Goal: Task Accomplishment & Management: Complete application form

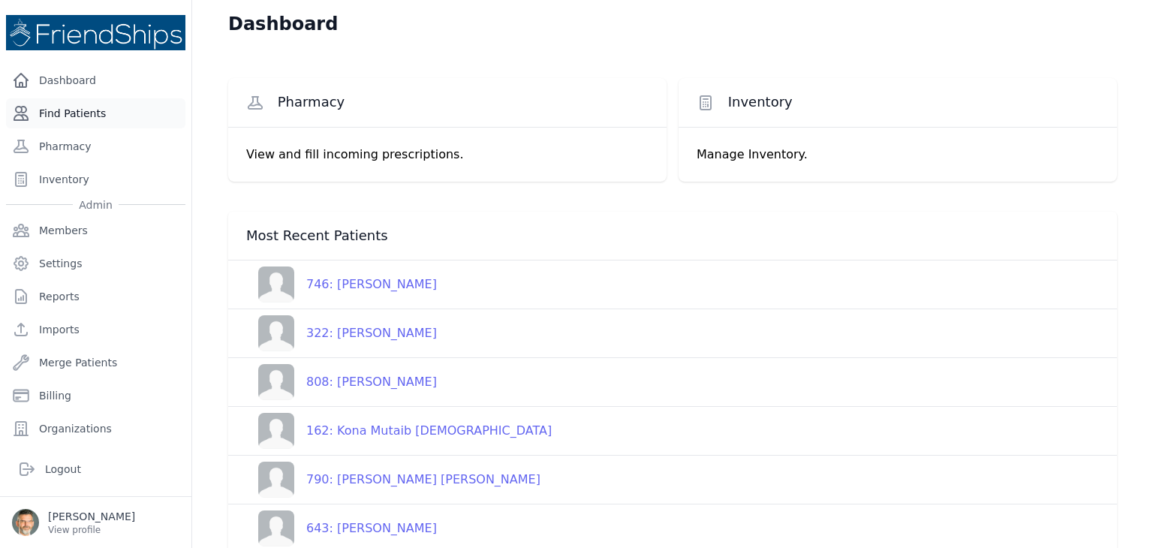
click at [86, 111] on link "Find Patients" at bounding box center [95, 113] width 179 height 30
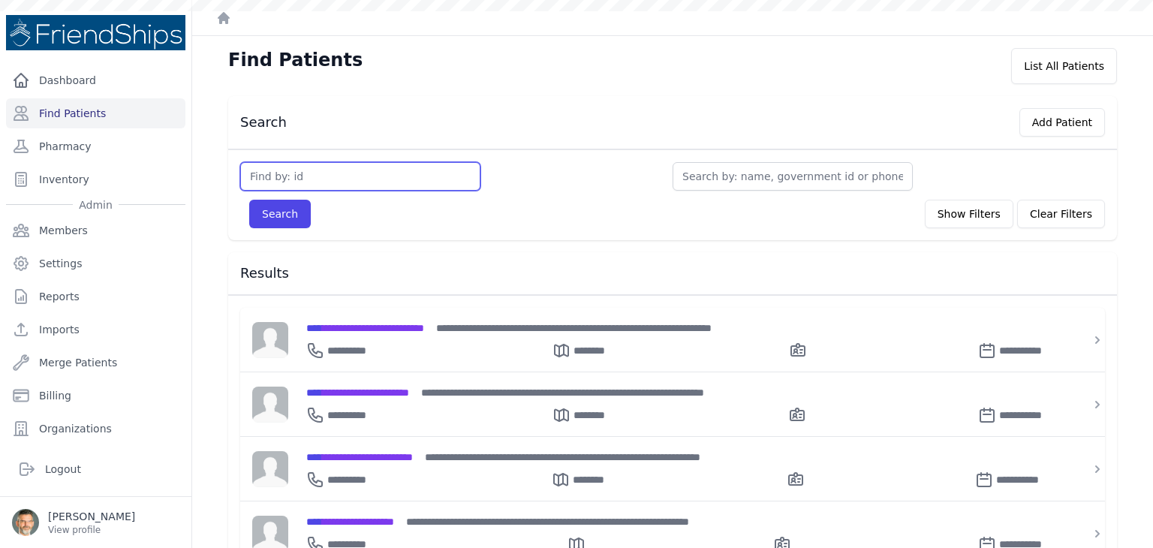
click at [276, 172] on input "text" at bounding box center [360, 176] width 240 height 29
type input "3"
type input "364"
click at [249, 200] on button "Search" at bounding box center [280, 214] width 62 height 29
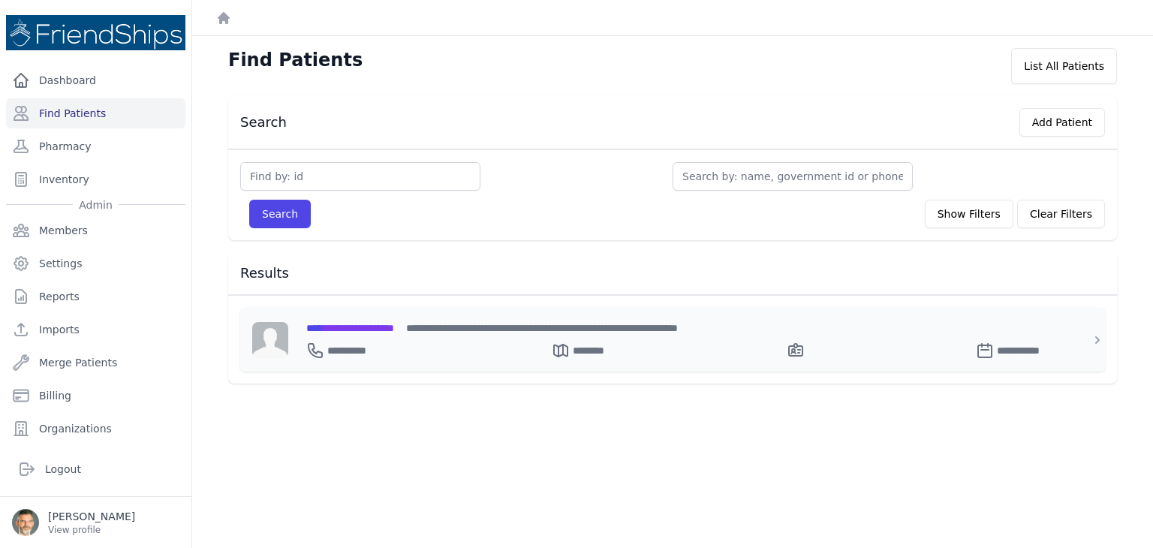
click at [375, 328] on span "**********" at bounding box center [350, 328] width 88 height 11
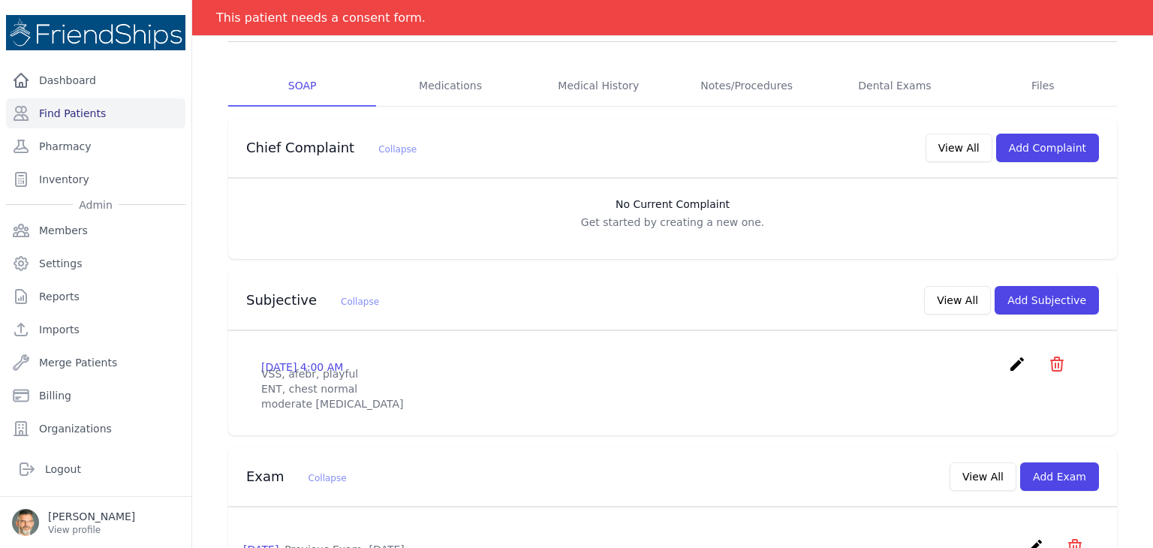
scroll to position [300, 0]
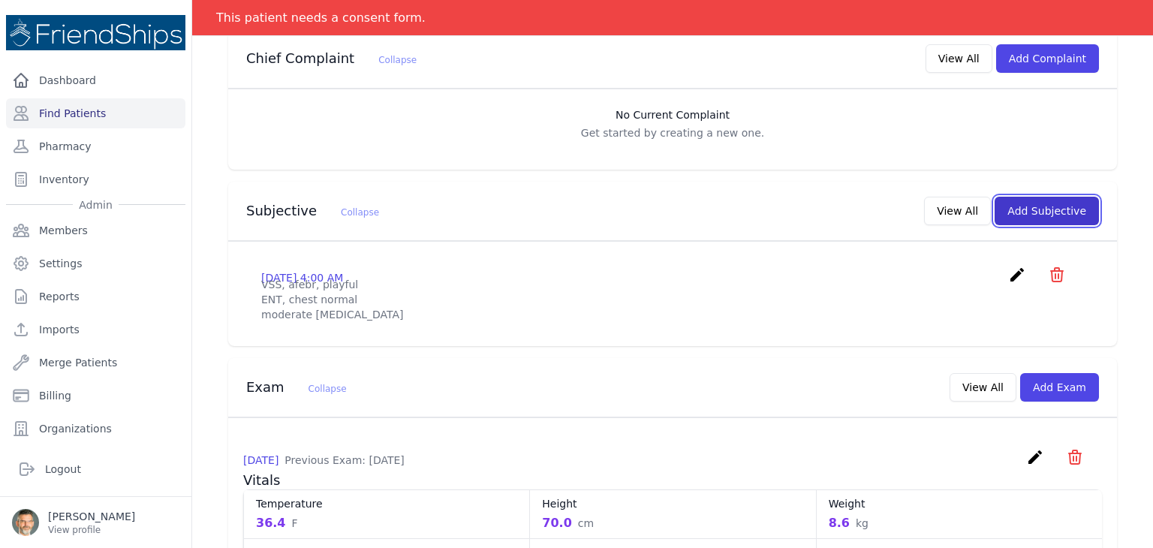
click at [1022, 212] on button "Add Subjective" at bounding box center [1047, 211] width 104 height 29
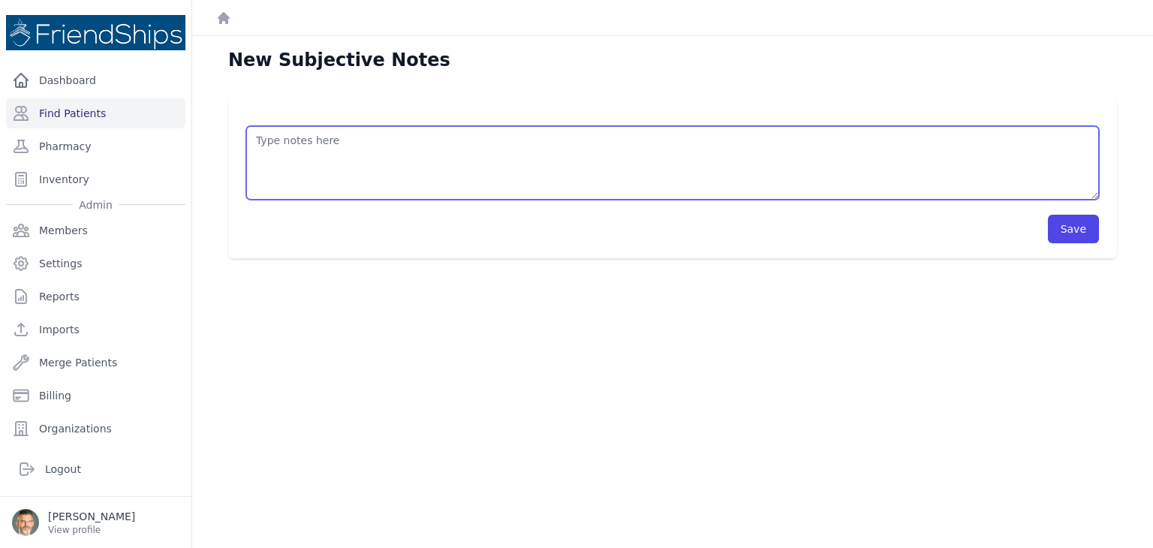
click at [334, 155] on textarea at bounding box center [672, 163] width 853 height 74
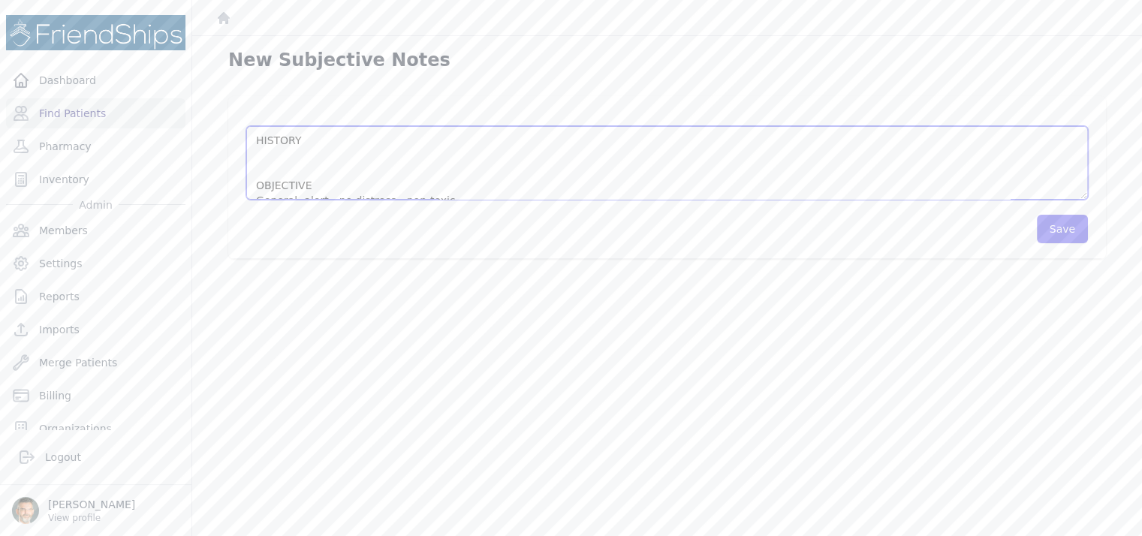
click at [276, 156] on textarea "HISTORY OBJECTIVE General: alert - no distress - non-toxic Eyes: no redness or …" at bounding box center [667, 163] width 842 height 74
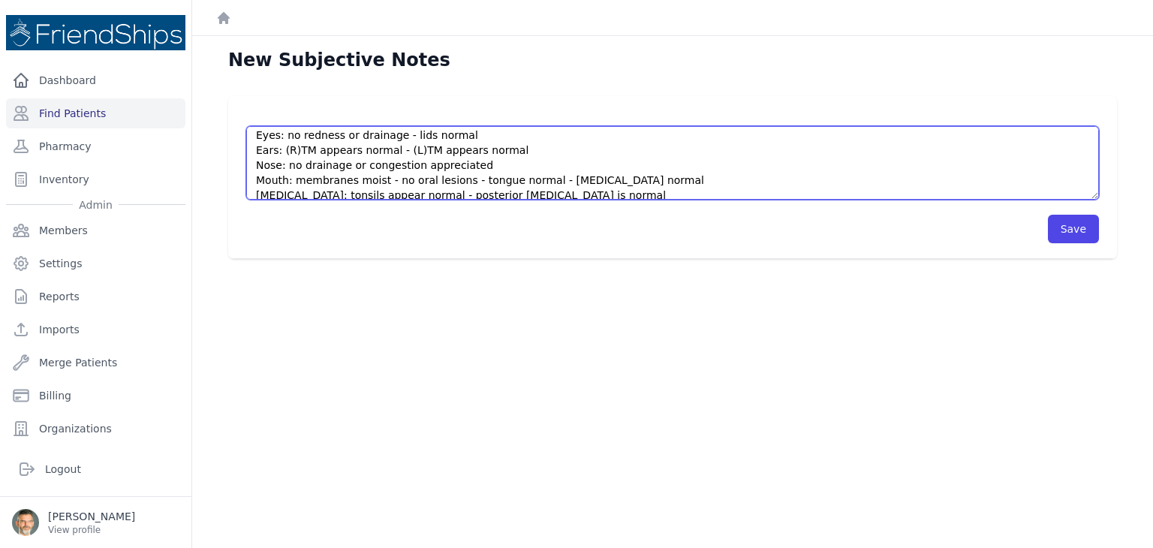
scroll to position [41, 0]
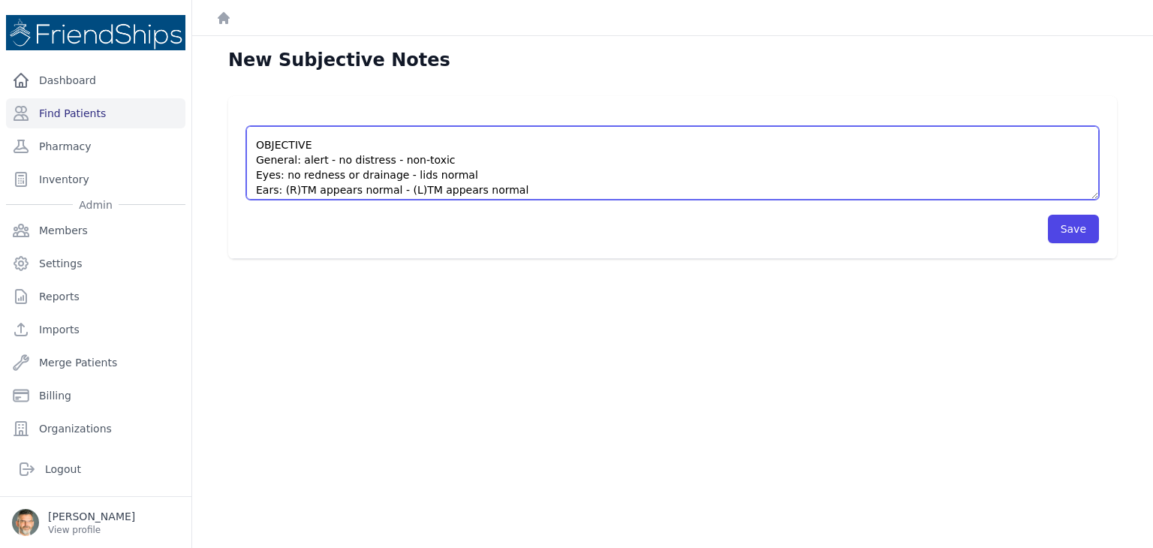
drag, startPoint x: 407, startPoint y: 143, endPoint x: 255, endPoint y: 143, distance: 151.6
click at [255, 143] on textarea "HISTORY Well child care. C/o [MEDICAL_DATA] without cough. Breast feeding and s…" at bounding box center [672, 163] width 853 height 74
click at [273, 162] on textarea "HISTORY Well child care. C/o [MEDICAL_DATA] without cough. Breast feeding and s…" at bounding box center [672, 163] width 853 height 74
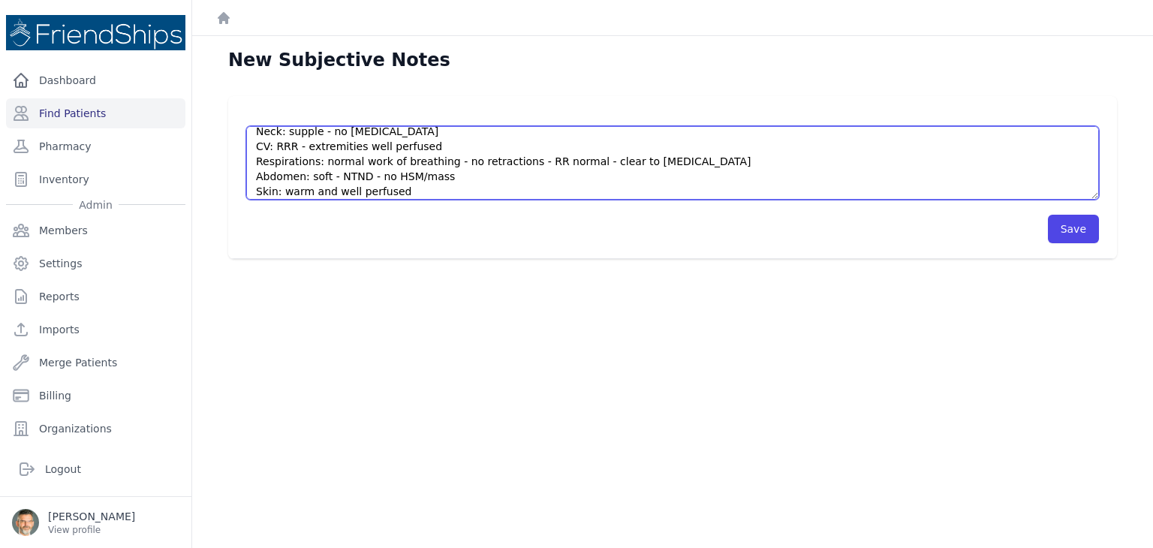
scroll to position [210, 0]
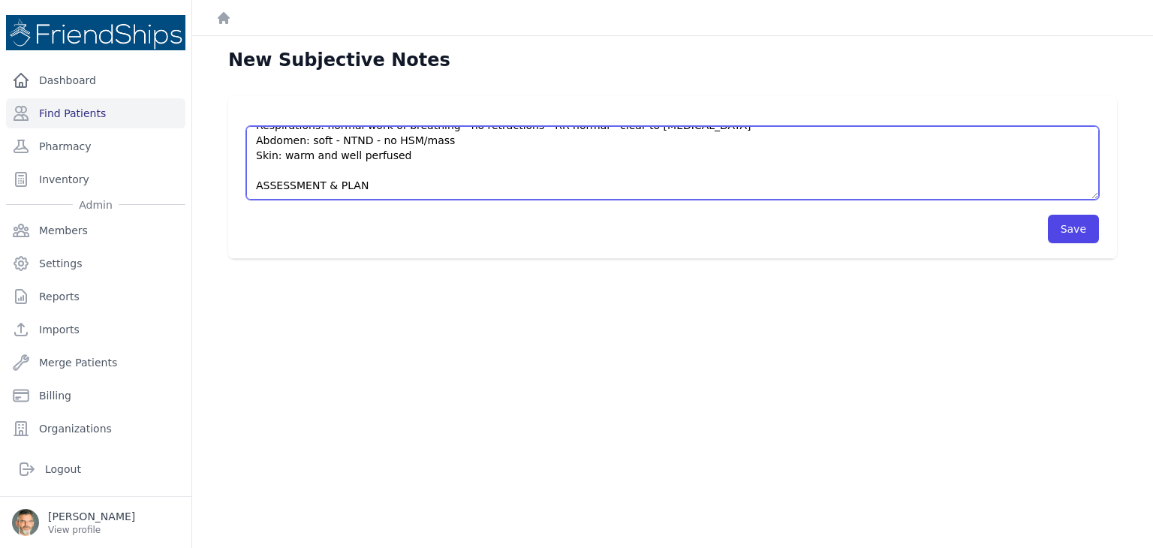
drag, startPoint x: 254, startPoint y: 162, endPoint x: 673, endPoint y: 158, distance: 418.9
click at [673, 158] on textarea "HISTORY Well child care. C/o [MEDICAL_DATA] without cough. Breast feeding and s…" at bounding box center [672, 163] width 853 height 74
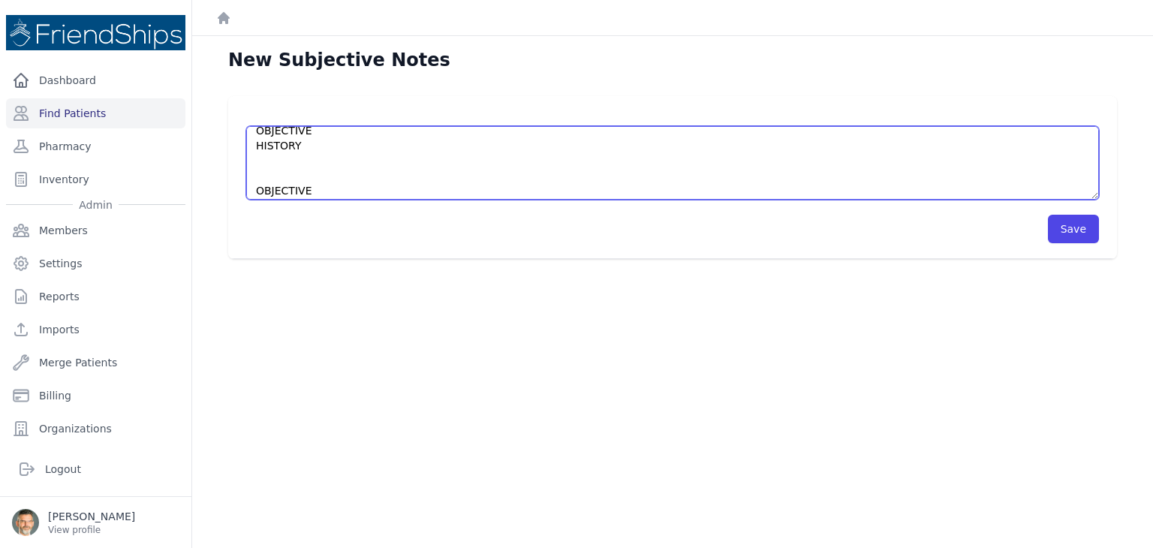
scroll to position [21, 0]
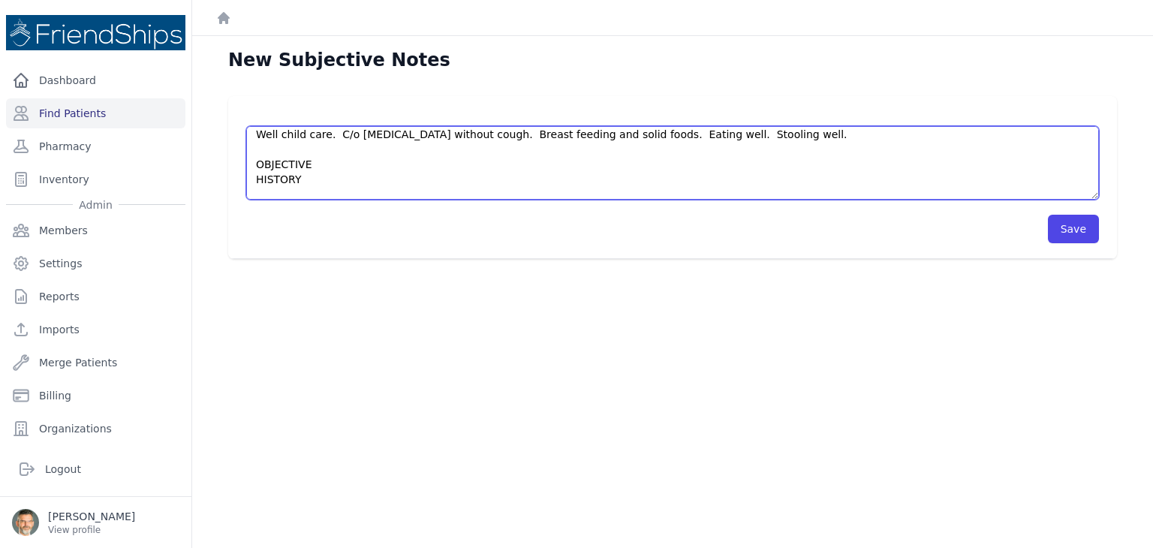
drag, startPoint x: 270, startPoint y: 160, endPoint x: 253, endPoint y: 178, distance: 24.4
click at [253, 178] on textarea "HISTORY Well child care. C/o [MEDICAL_DATA] without cough. Breast feeding and s…" at bounding box center [672, 163] width 853 height 74
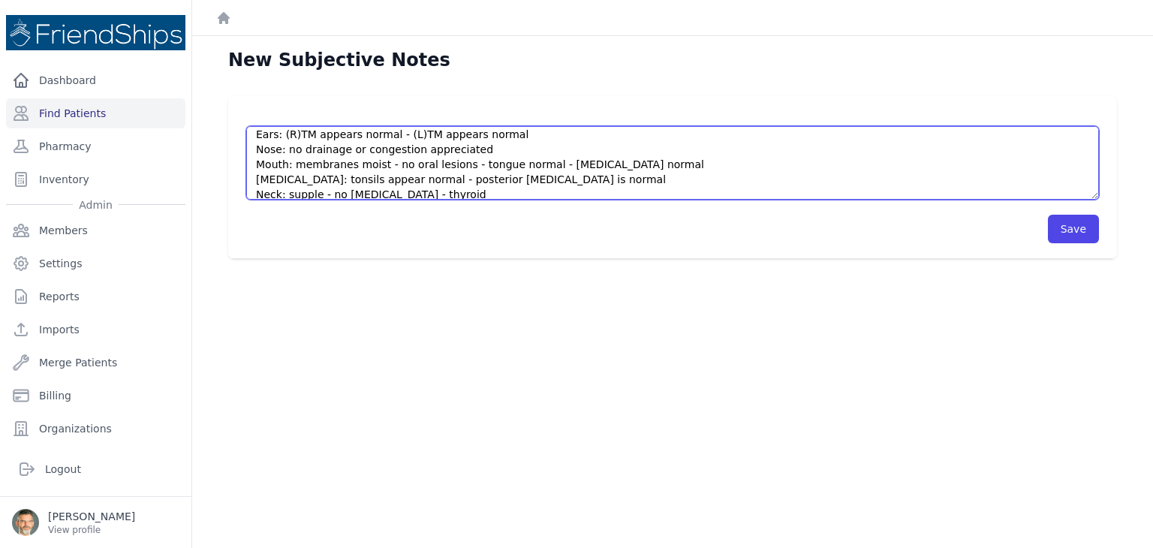
scroll to position [171, 0]
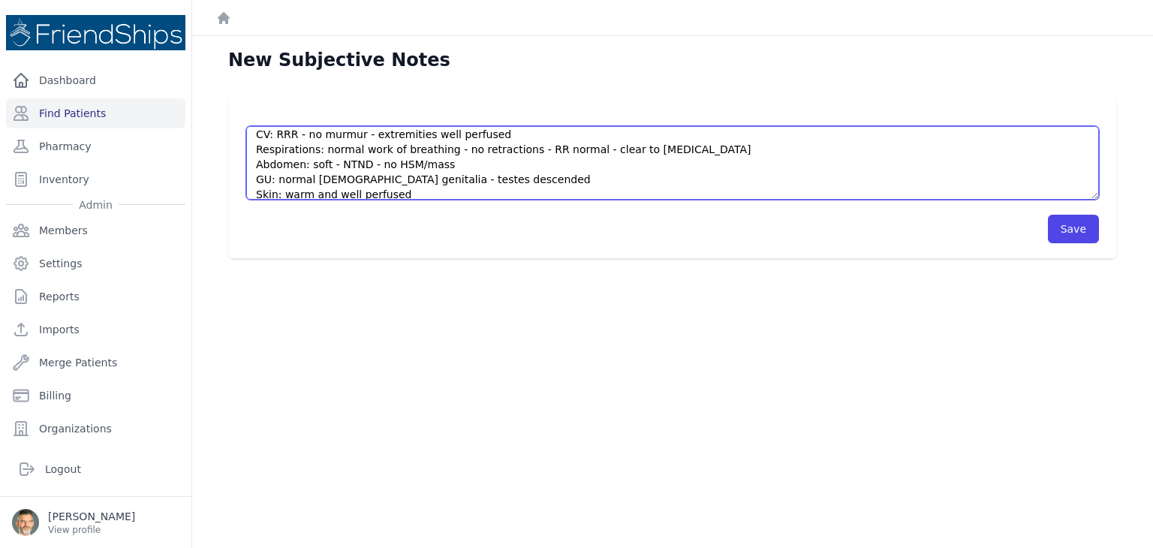
click at [371, 179] on textarea "HISTORY Well child care. C/o [MEDICAL_DATA] without cough. Breast feeding and s…" at bounding box center [672, 163] width 853 height 74
drag, startPoint x: 480, startPoint y: 181, endPoint x: 278, endPoint y: 178, distance: 202.7
click at [278, 178] on textarea "HISTORY Well child care. C/o [MEDICAL_DATA] without cough. Breast feeding and s…" at bounding box center [672, 163] width 853 height 74
click at [592, 183] on textarea "HISTORY Well child care. C/o [MEDICAL_DATA] without cough. Breast feeding and s…" at bounding box center [672, 163] width 853 height 74
click at [393, 180] on textarea "HISTORY Well child care. C/o [MEDICAL_DATA] without cough. Breast feeding and s…" at bounding box center [672, 163] width 853 height 74
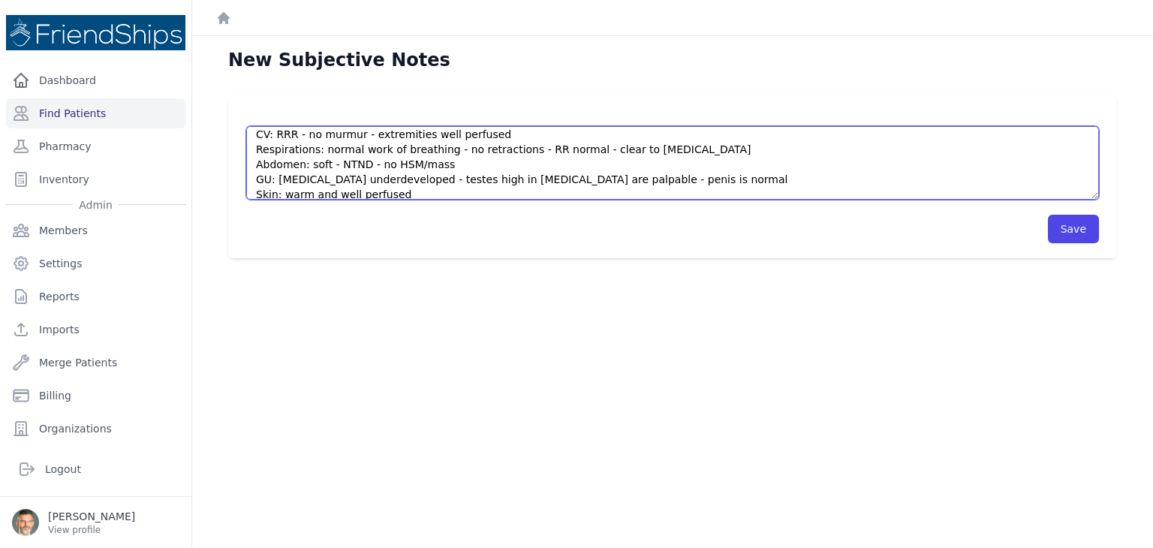
scroll to position [240, 0]
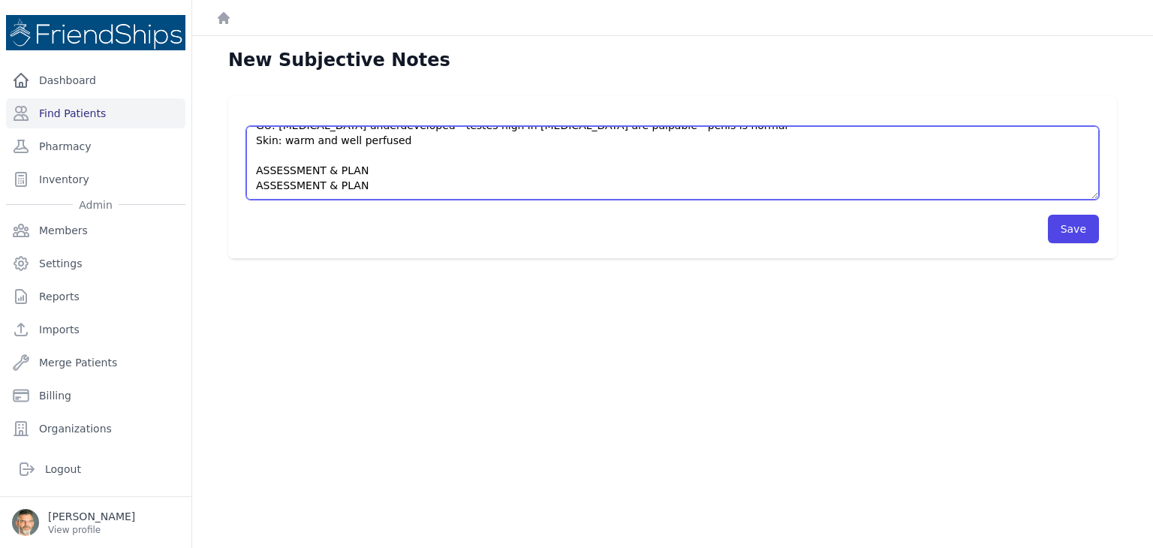
drag, startPoint x: 384, startPoint y: 173, endPoint x: 245, endPoint y: 173, distance: 138.9
click at [245, 173] on div "HISTORY Well child care. C/o [MEDICAL_DATA] without cough. Breast feeding and s…" at bounding box center [672, 177] width 889 height 163
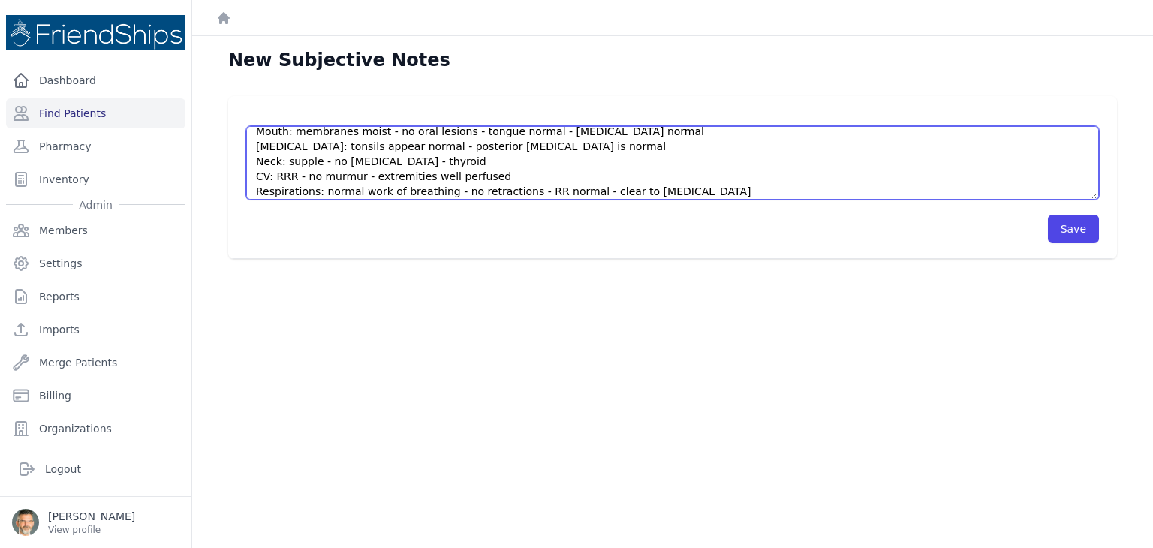
scroll to position [120, 0]
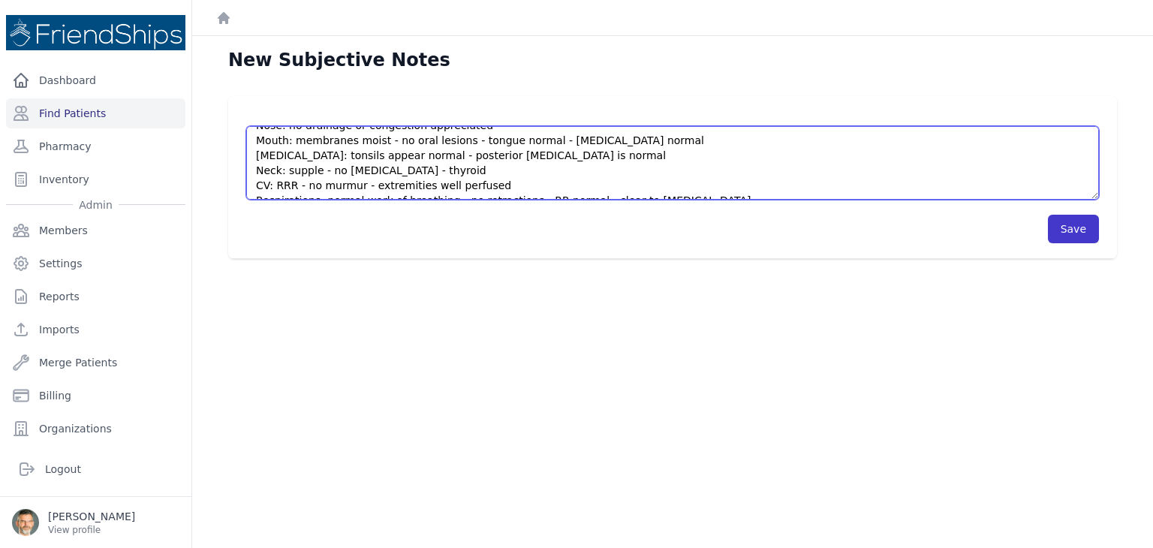
type textarea "HISTORY Well child care. C/o [MEDICAL_DATA] without cough. Breast feeding and s…"
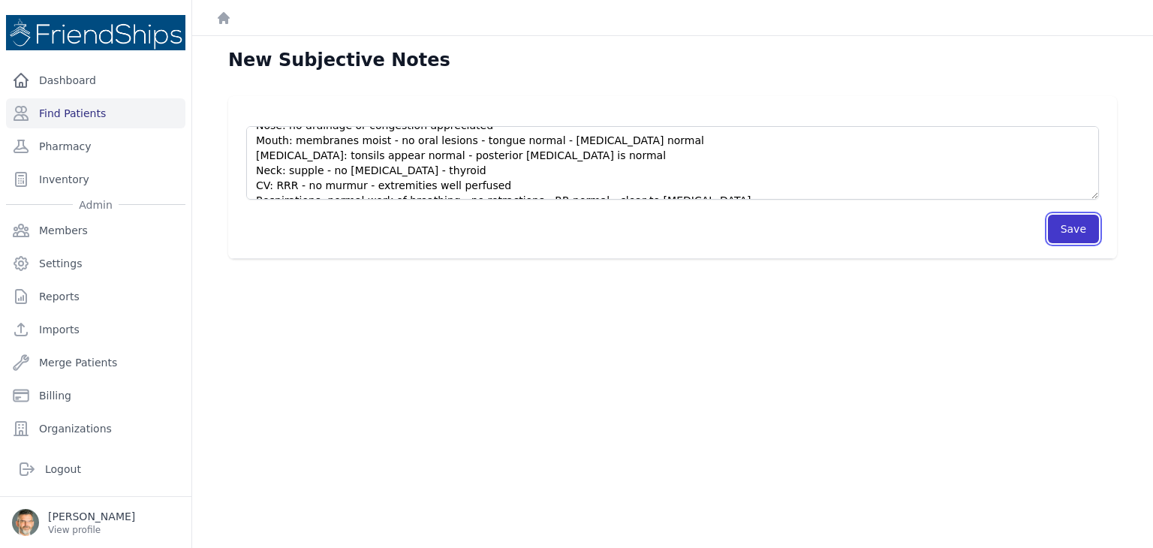
click at [1057, 231] on button "Save" at bounding box center [1073, 229] width 51 height 29
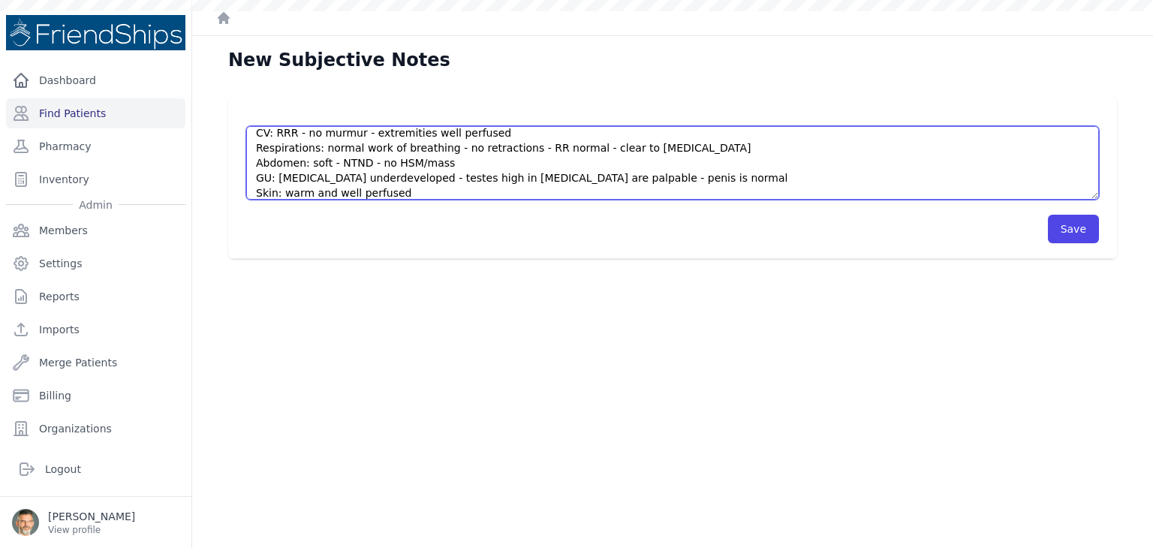
scroll to position [0, 0]
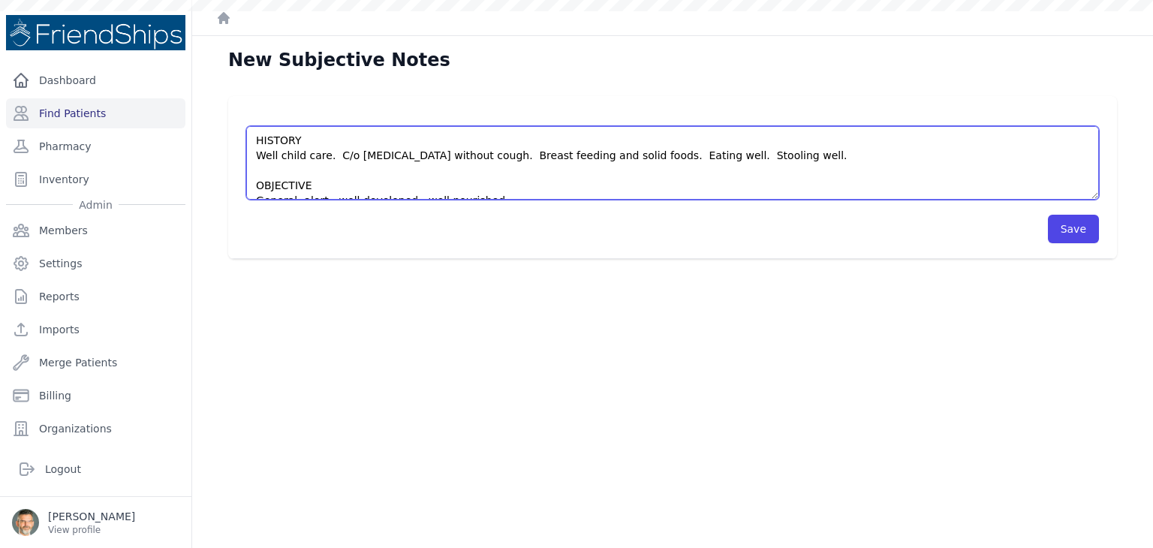
drag, startPoint x: 471, startPoint y: 169, endPoint x: 209, endPoint y: 135, distance: 264.2
click at [193, 132] on div "New Subjective Notes Save" at bounding box center [672, 310] width 961 height 548
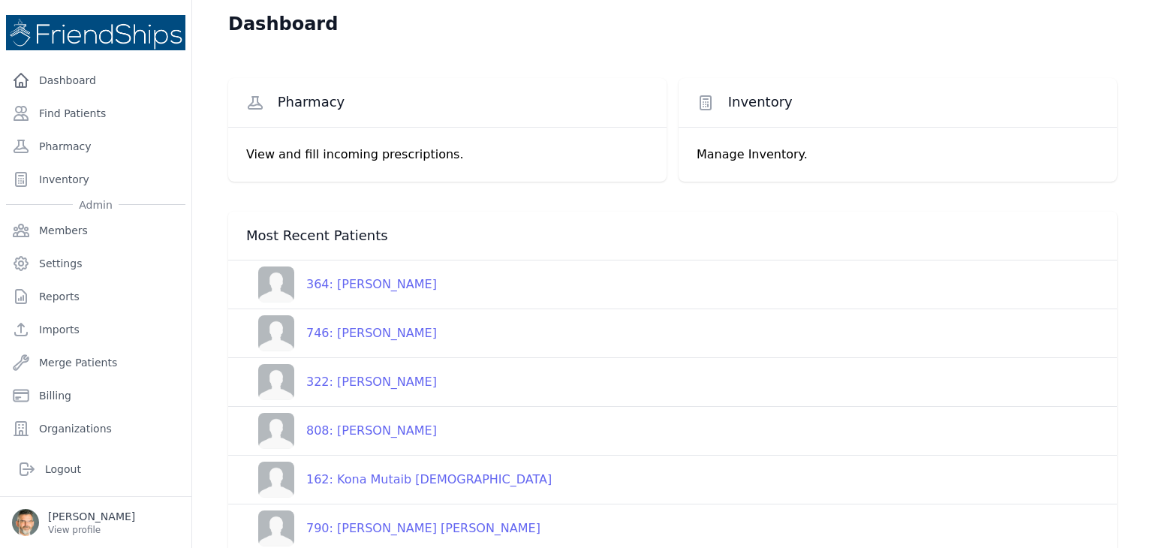
click at [366, 282] on div "364: Muhammad Ali Hajj" at bounding box center [365, 285] width 143 height 18
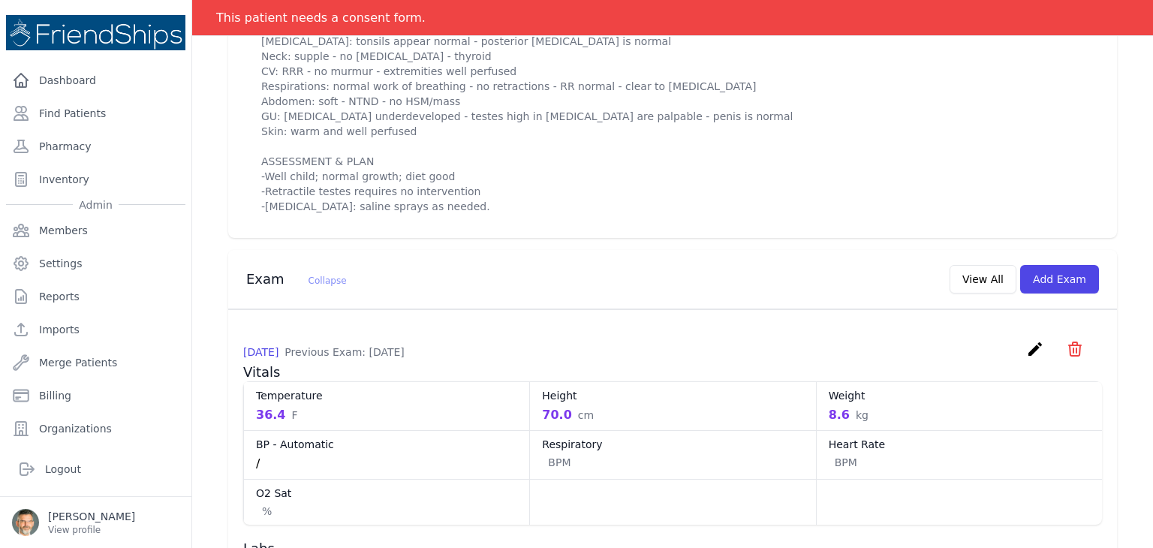
scroll to position [751, 0]
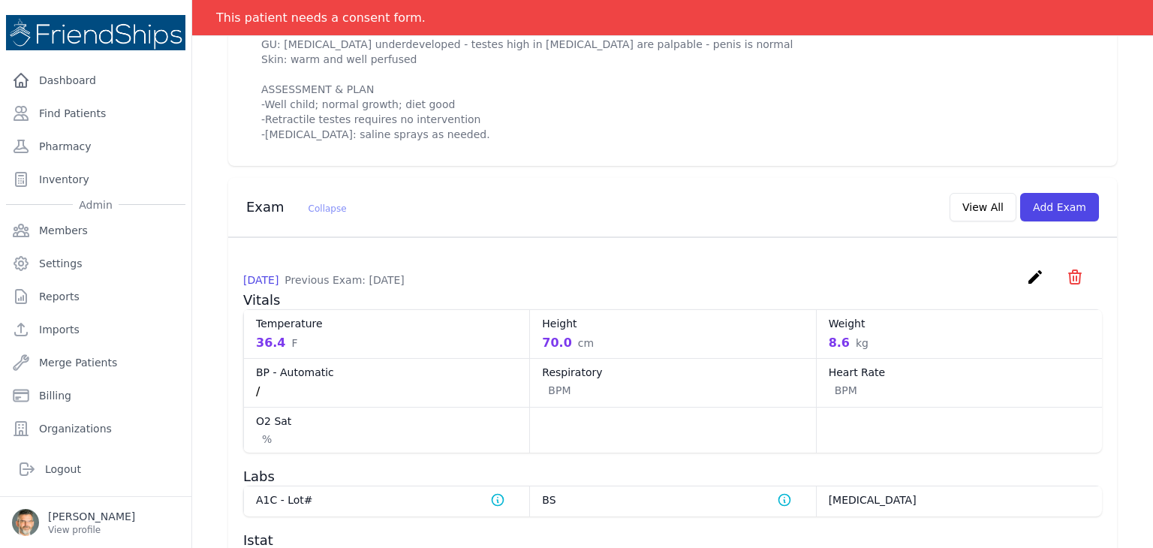
click at [1027, 286] on icon "create" at bounding box center [1035, 277] width 18 height 18
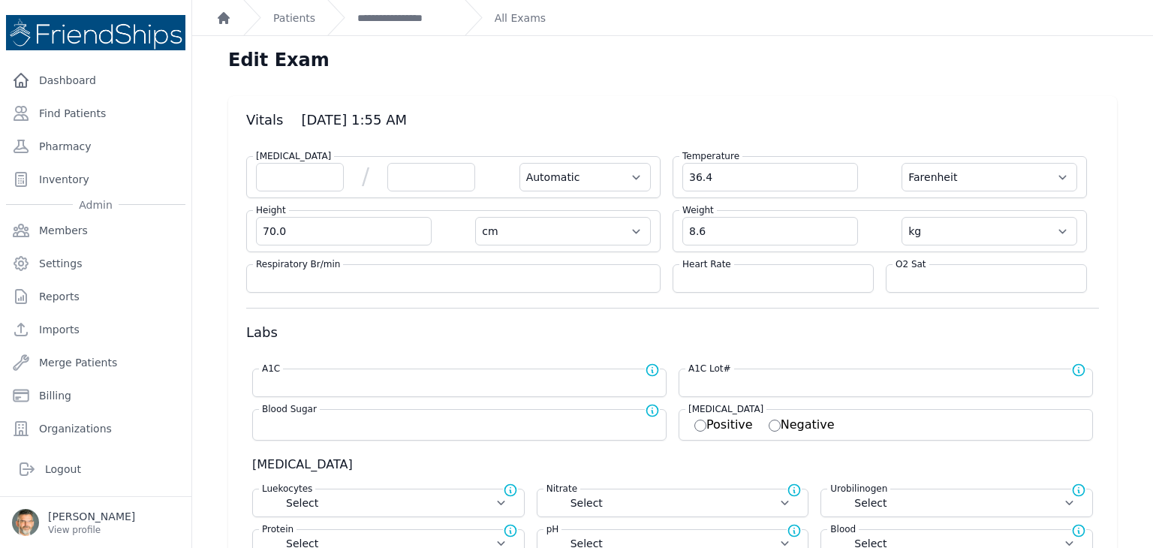
click at [224, 16] on icon "Breadcrumb" at bounding box center [224, 18] width 12 height 12
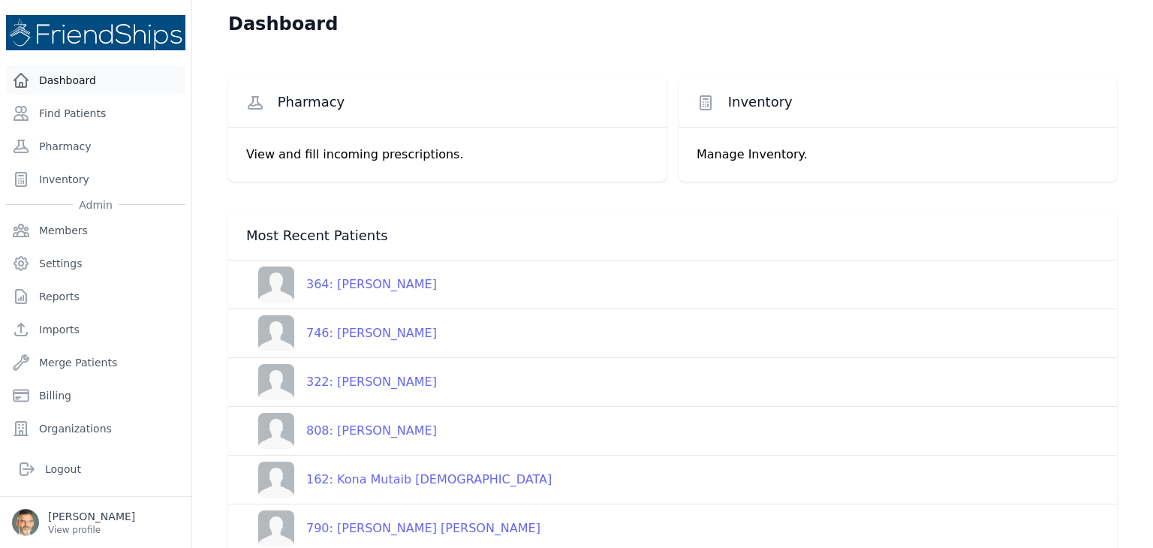
click at [74, 82] on link "Dashboard" at bounding box center [95, 80] width 179 height 30
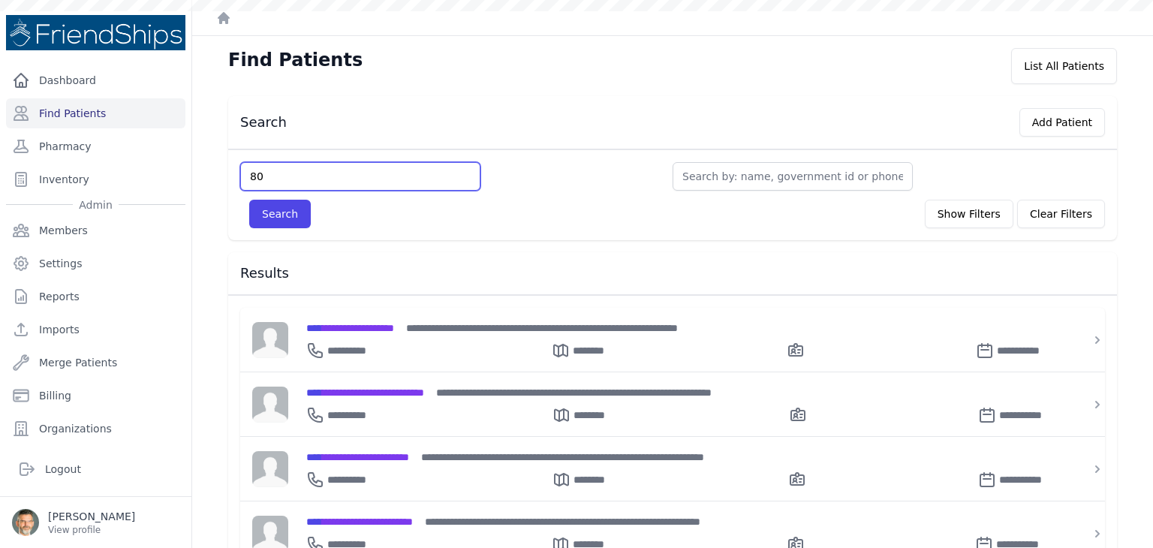
type input "801"
click at [270, 217] on button "Search" at bounding box center [280, 214] width 62 height 29
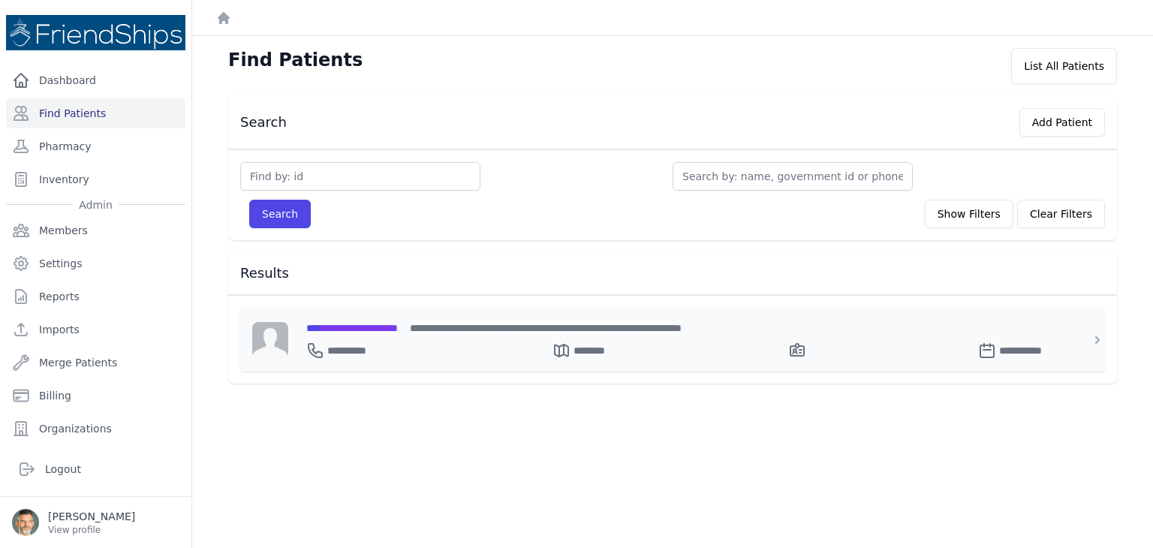
click at [389, 336] on div "**********" at bounding box center [681, 348] width 751 height 24
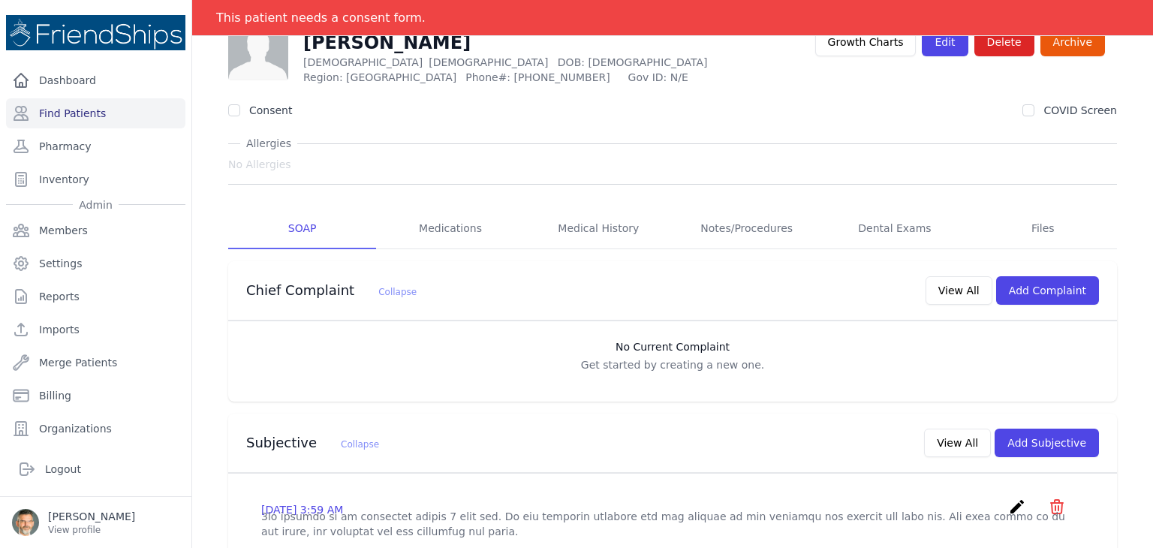
scroll to position [150, 0]
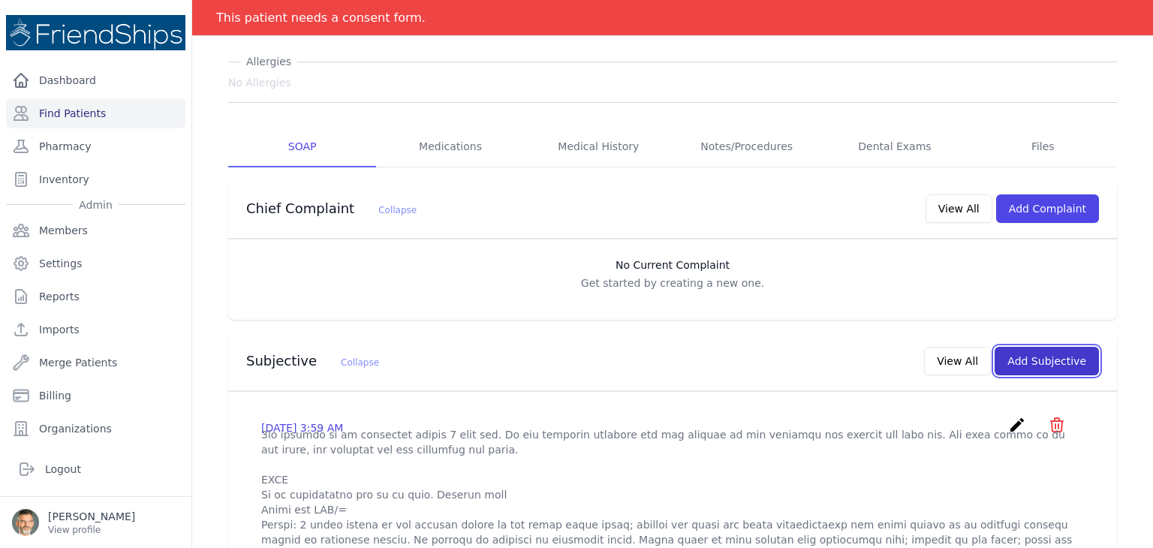
click at [1036, 357] on button "Add Subjective" at bounding box center [1047, 361] width 104 height 29
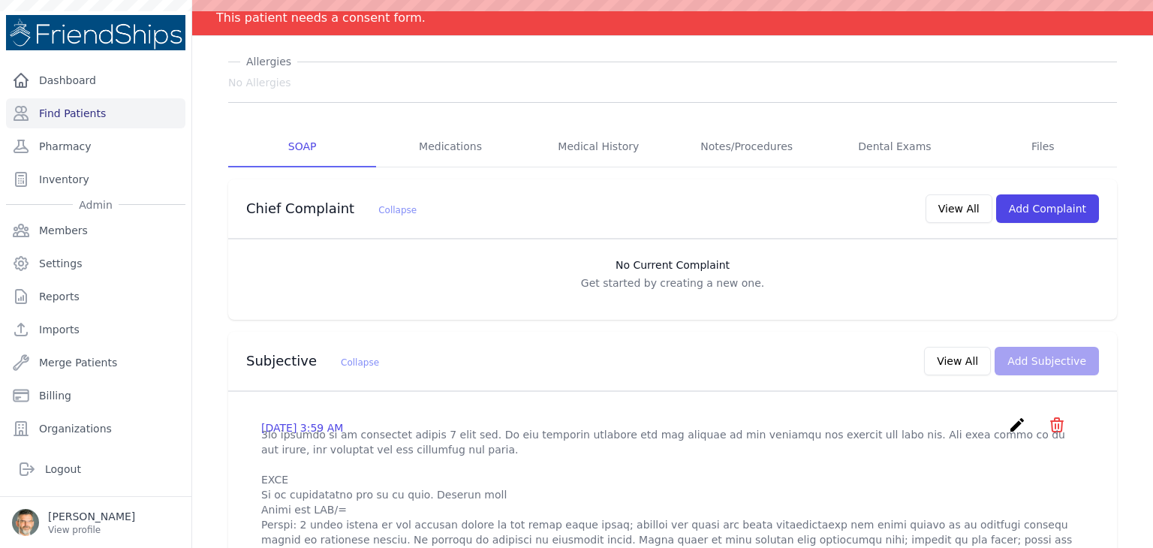
scroll to position [0, 0]
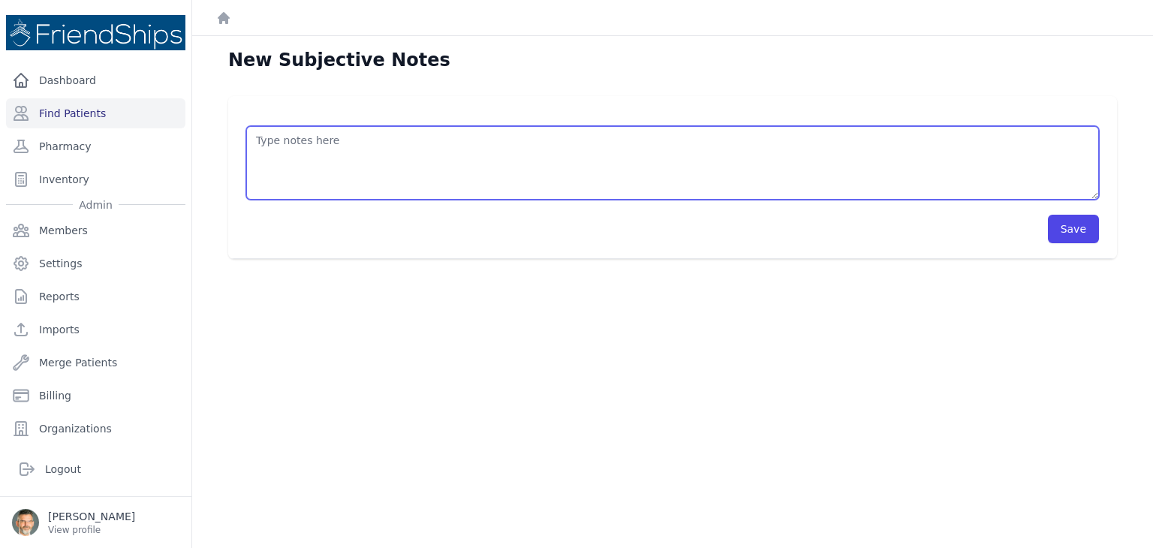
click at [319, 152] on textarea at bounding box center [672, 163] width 853 height 74
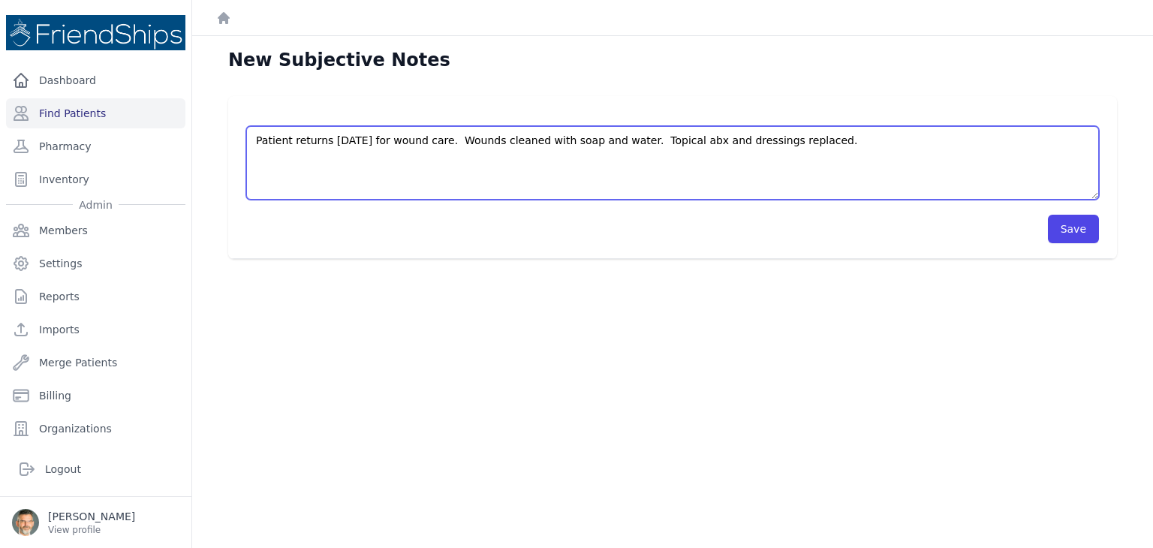
click at [433, 137] on textarea "Patient returns today for wound care. Wounds cleaned with soap and water. Topic…" at bounding box center [672, 163] width 853 height 74
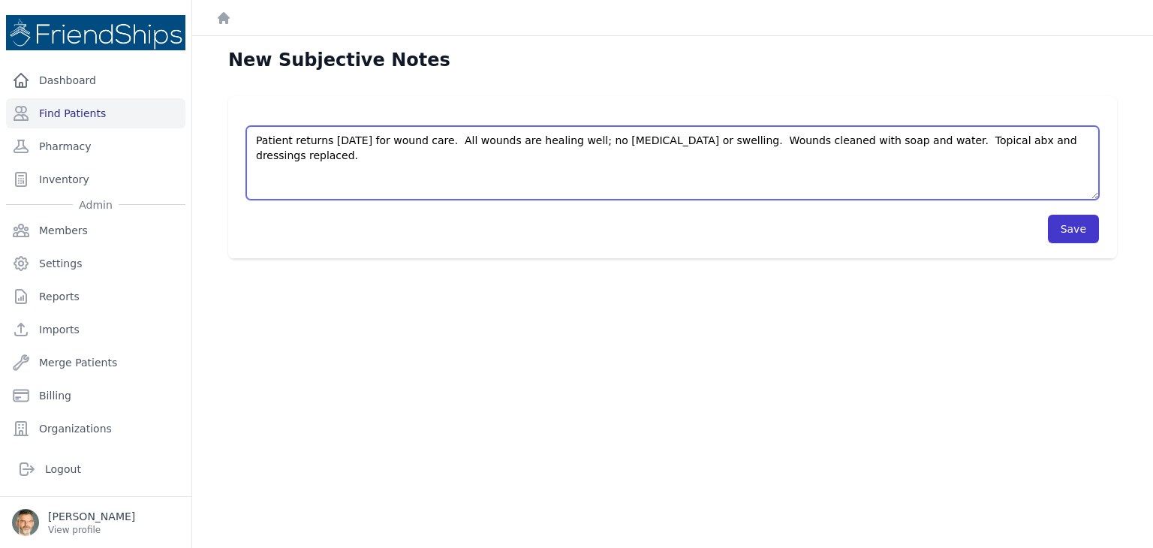
type textarea "Patient returns today for wound care. All wounds are healing well; no erythema …"
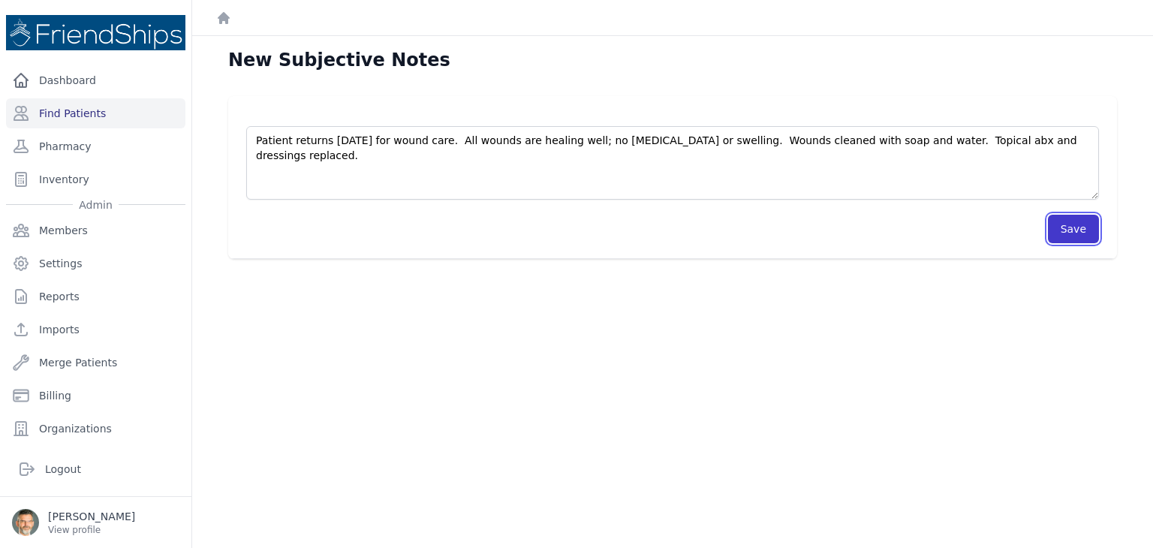
click at [1063, 229] on button "Save" at bounding box center [1073, 229] width 51 height 29
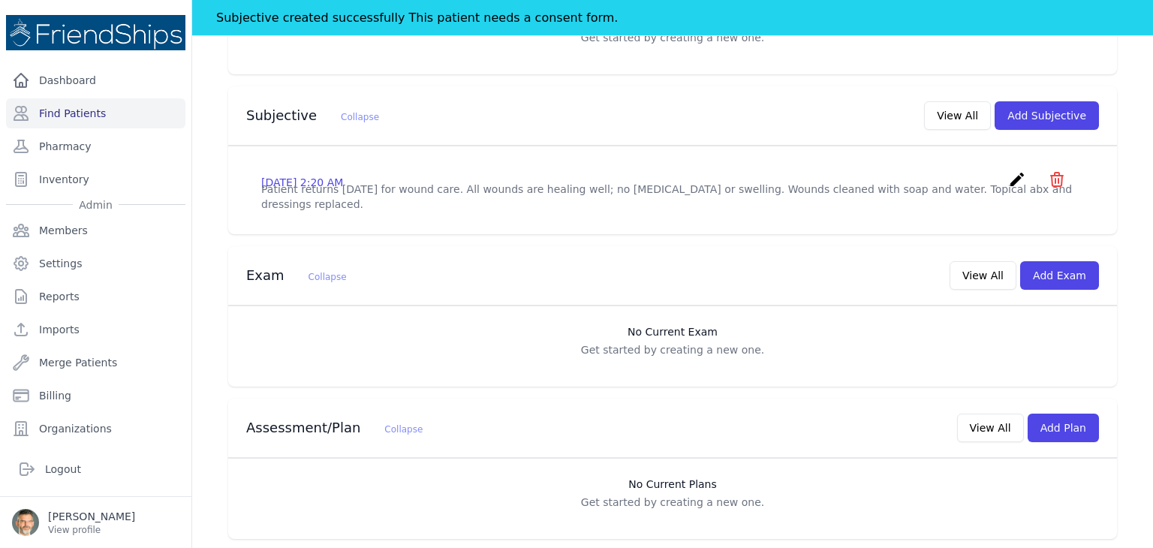
scroll to position [432, 0]
